Goal: Navigation & Orientation: Find specific page/section

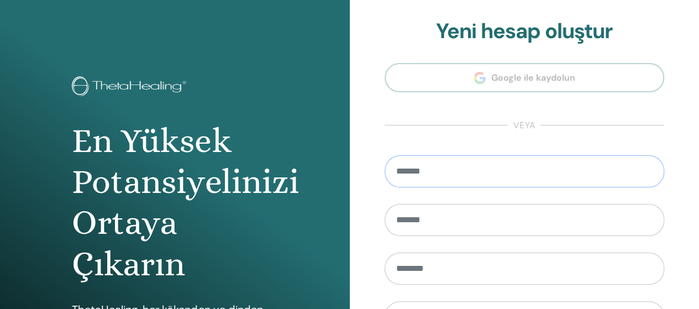
click at [452, 171] on input "email" at bounding box center [525, 171] width 280 height 32
click at [493, 172] on input "**********" at bounding box center [525, 171] width 280 height 32
type input "********"
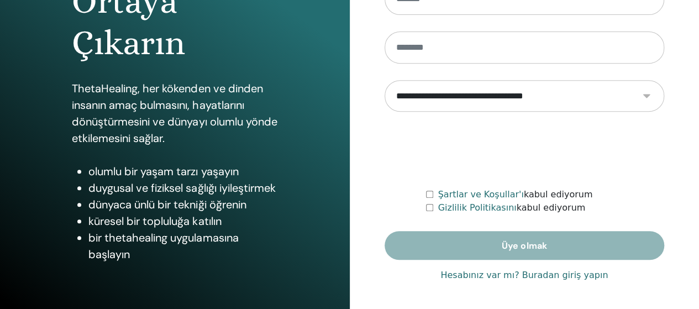
scroll to position [221, 0]
click at [572, 276] on font "Hesabınız var mı? Buradan giriş yapın" at bounding box center [523, 275] width 167 height 10
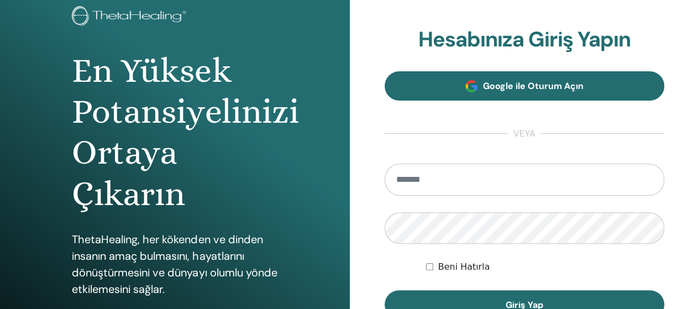
scroll to position [111, 0]
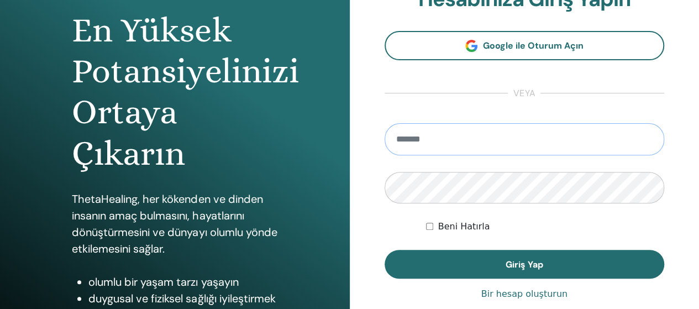
click at [429, 140] on input "email" at bounding box center [525, 139] width 280 height 32
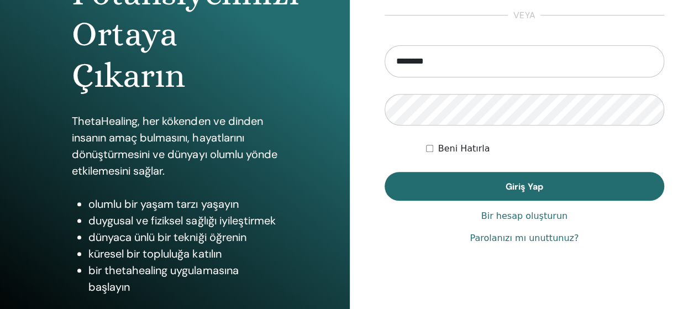
scroll to position [221, 0]
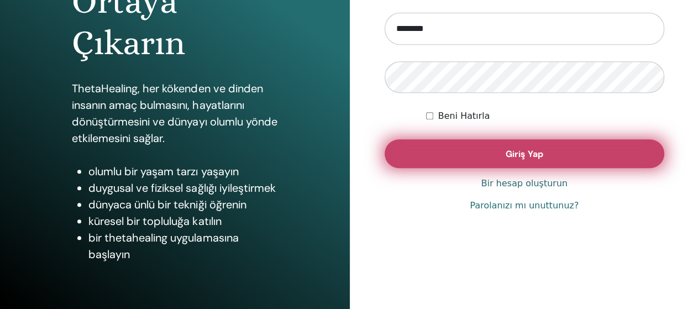
click at [527, 158] on font "Giriş Yap" at bounding box center [525, 154] width 38 height 12
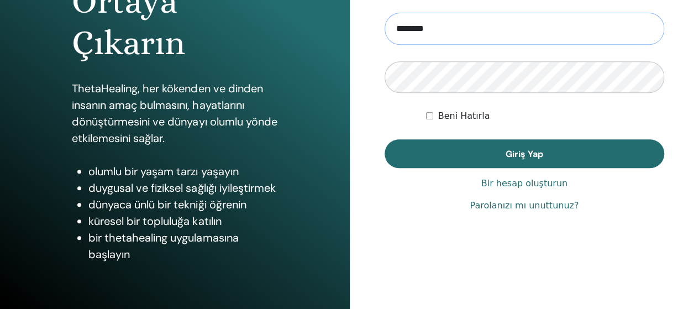
click at [456, 28] on input "********" at bounding box center [525, 29] width 280 height 32
type input "**********"
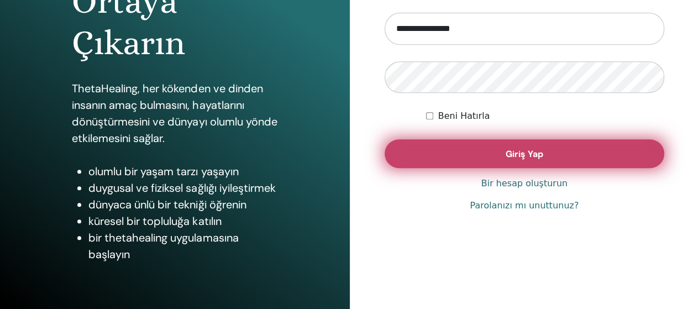
click at [518, 151] on font "Giriş Yap" at bounding box center [525, 154] width 38 height 12
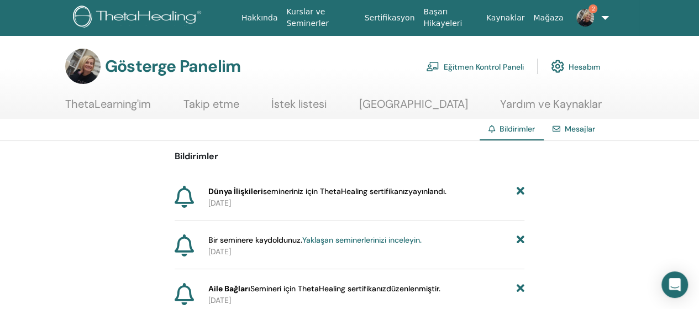
click at [118, 102] on font "ThetaLearning'im" at bounding box center [108, 104] width 86 height 14
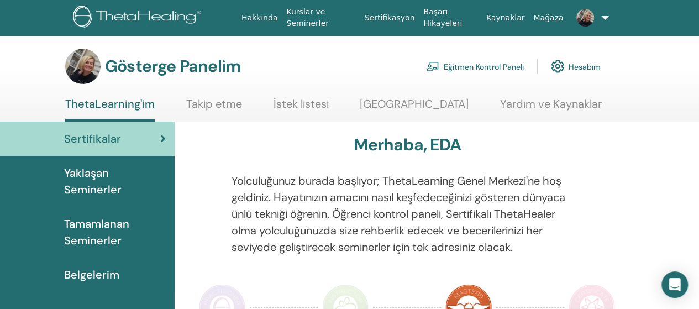
click at [102, 237] on font "Tamamlanan Seminerler" at bounding box center [96, 232] width 65 height 31
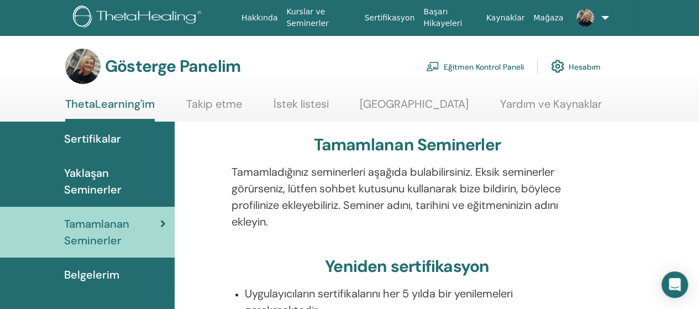
click at [222, 106] on font "Takip etme" at bounding box center [214, 104] width 56 height 14
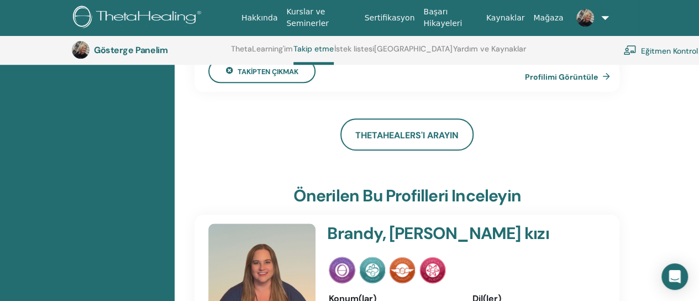
scroll to position [581, 0]
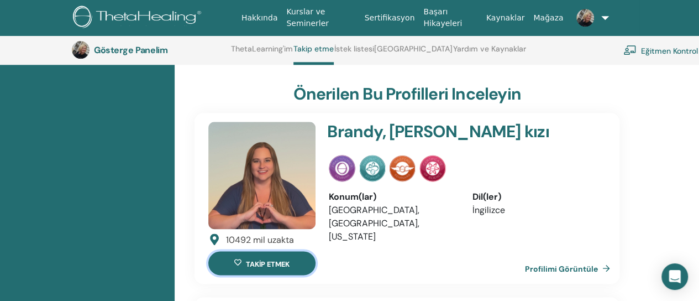
click at [268, 259] on font "takip etmek" at bounding box center [268, 263] width 44 height 9
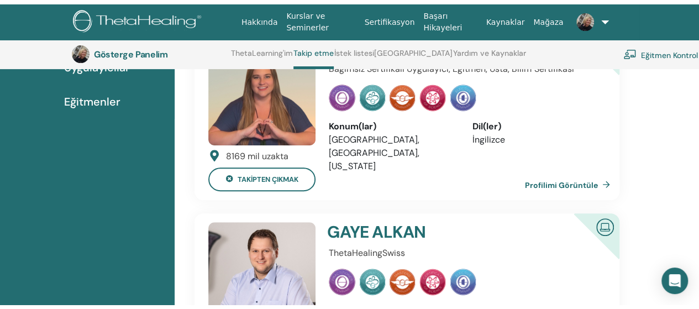
scroll to position [0, 0]
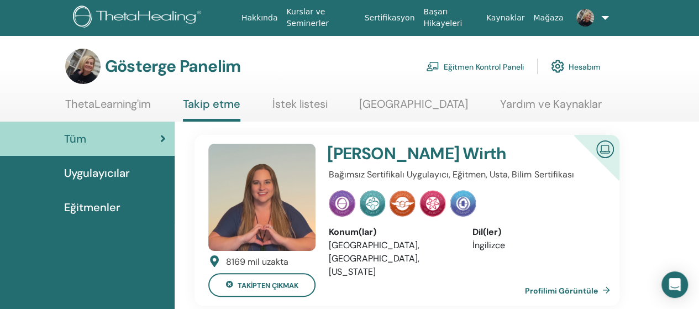
click at [318, 101] on font "İstek listesi" at bounding box center [299, 104] width 55 height 14
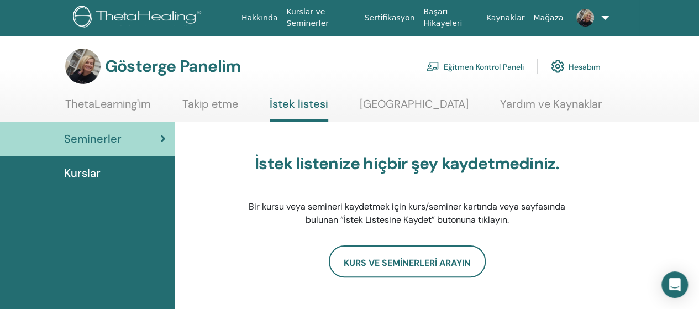
click at [92, 169] on font "Kurslar" at bounding box center [82, 173] width 36 height 14
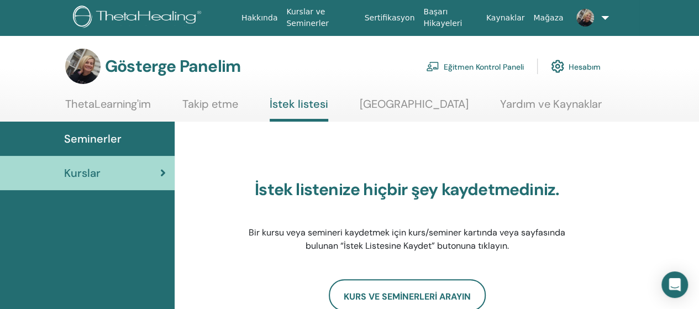
click at [109, 132] on font "Seminerler" at bounding box center [92, 139] width 57 height 14
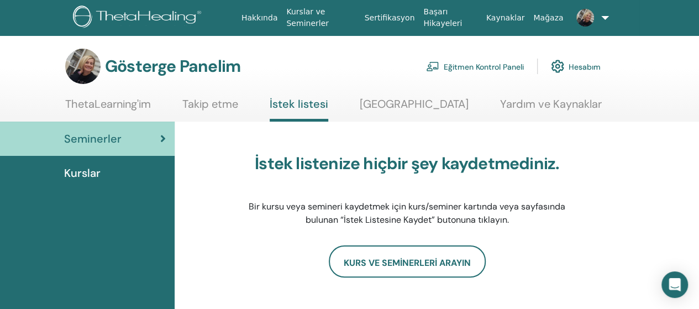
click at [138, 106] on font "ThetaLearning'im" at bounding box center [108, 104] width 86 height 14
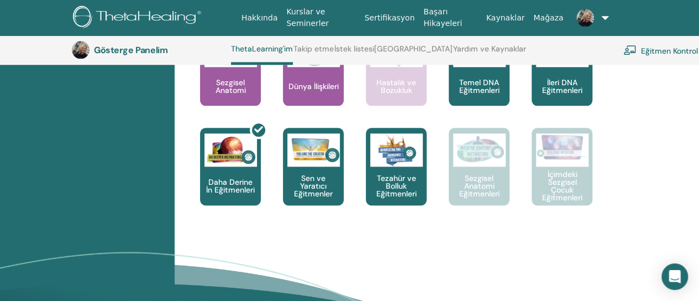
scroll to position [637, 0]
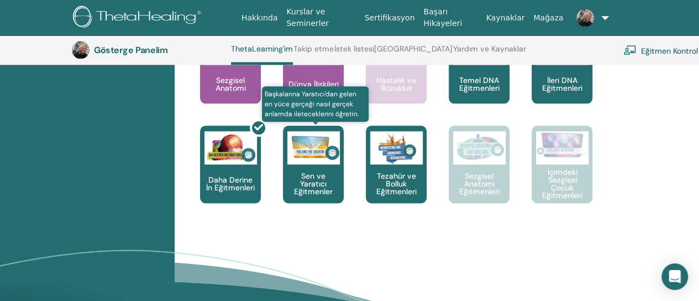
click at [316, 171] on font "Sen ve Yaratıcı Eğitmenler" at bounding box center [313, 183] width 39 height 25
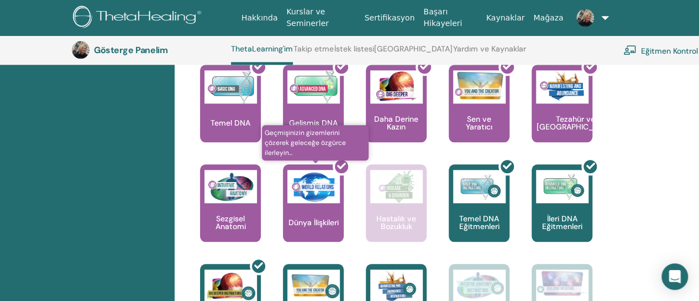
scroll to position [471, 0]
